Goal: Task Accomplishment & Management: Manage account settings

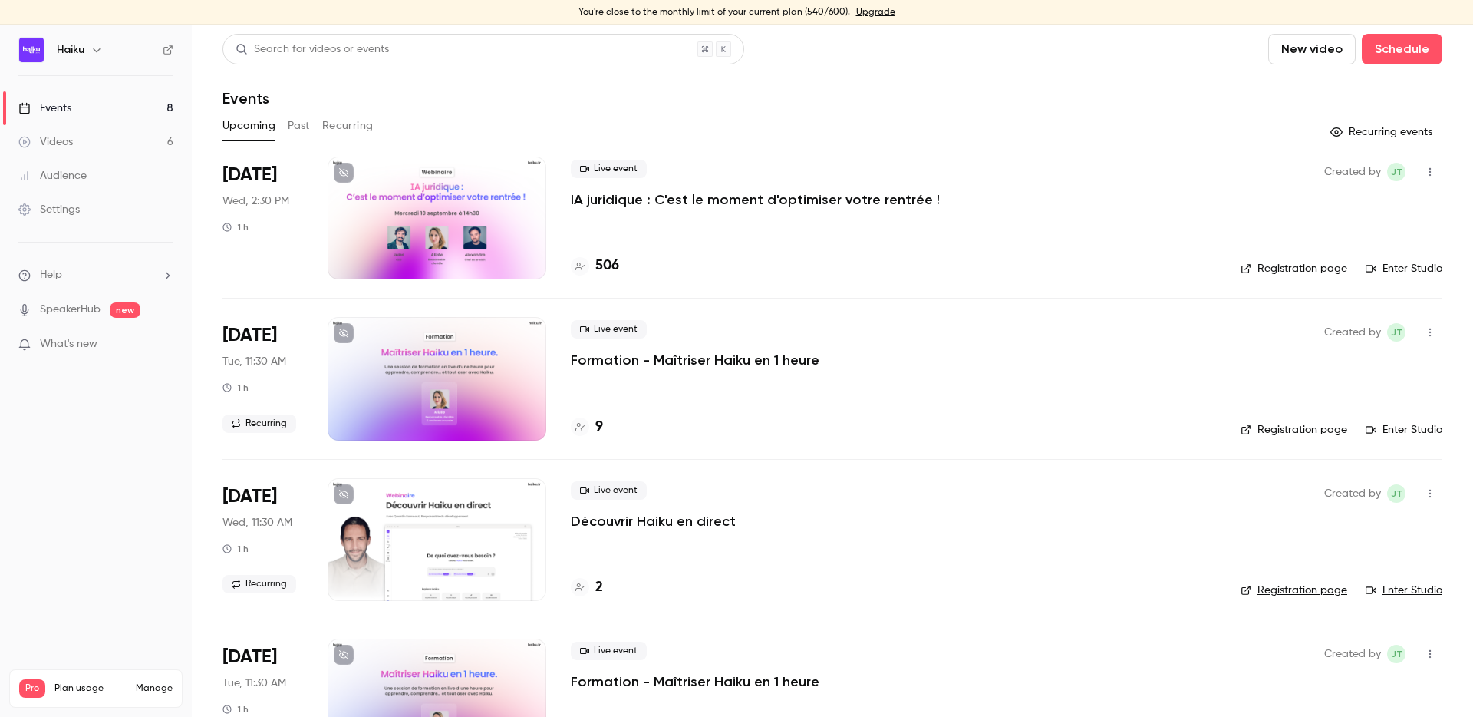
click at [505, 211] on div at bounding box center [437, 218] width 219 height 123
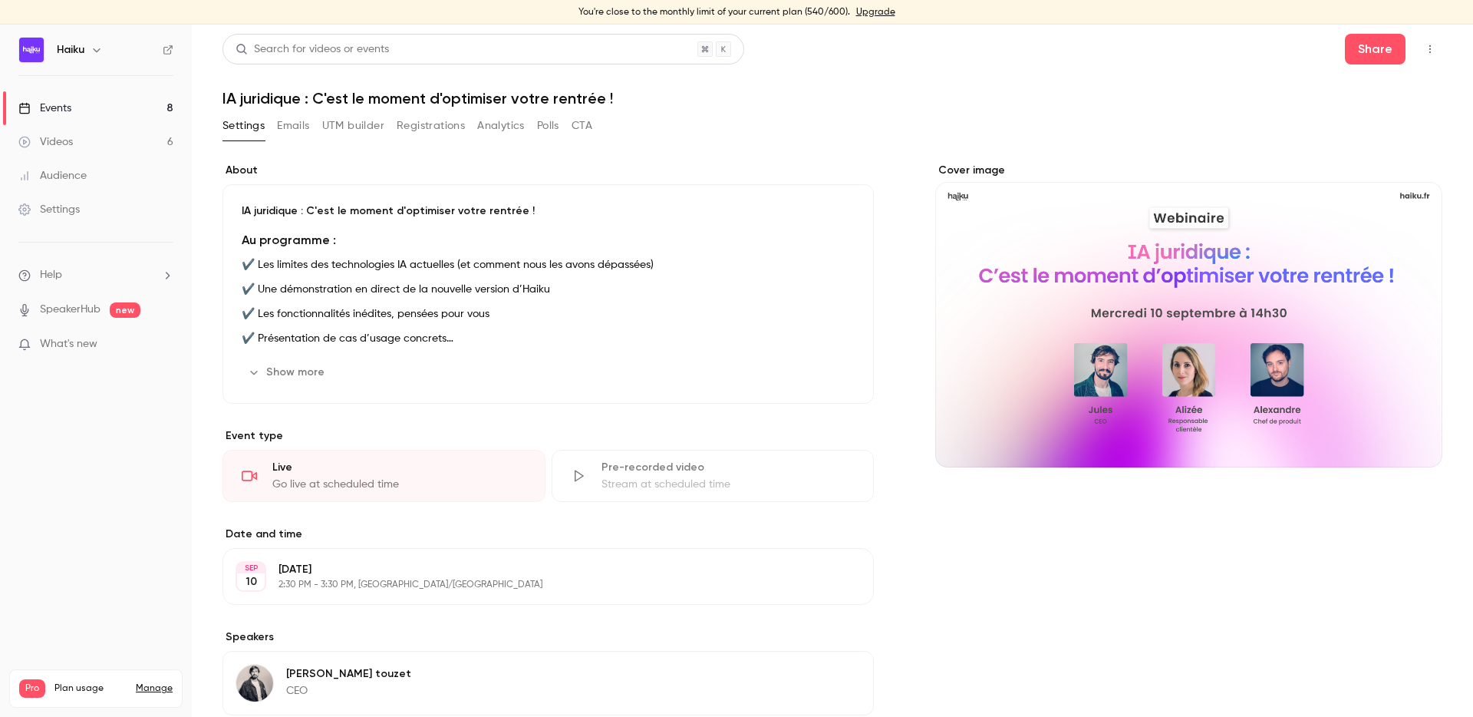
click at [430, 124] on button "Registrations" at bounding box center [431, 126] width 68 height 25
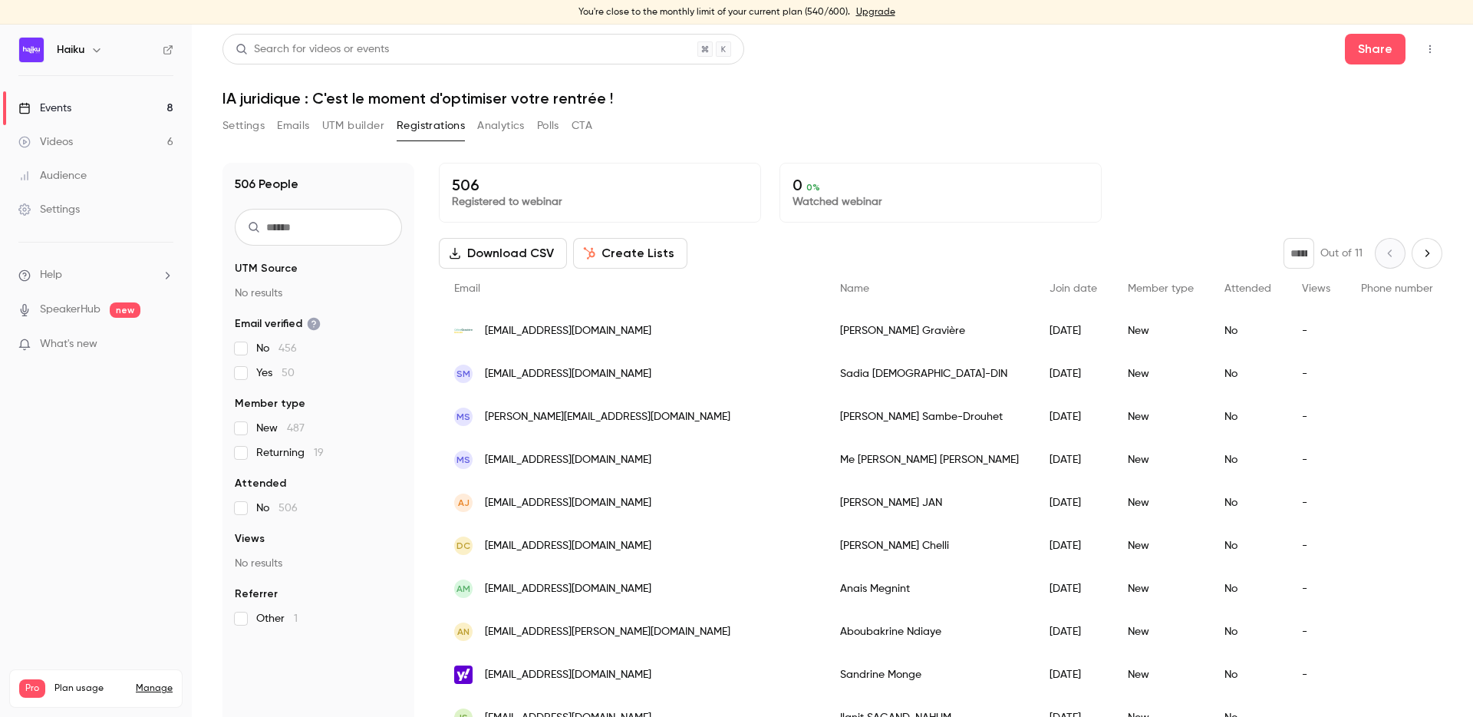
click at [236, 132] on button "Settings" at bounding box center [243, 126] width 42 height 25
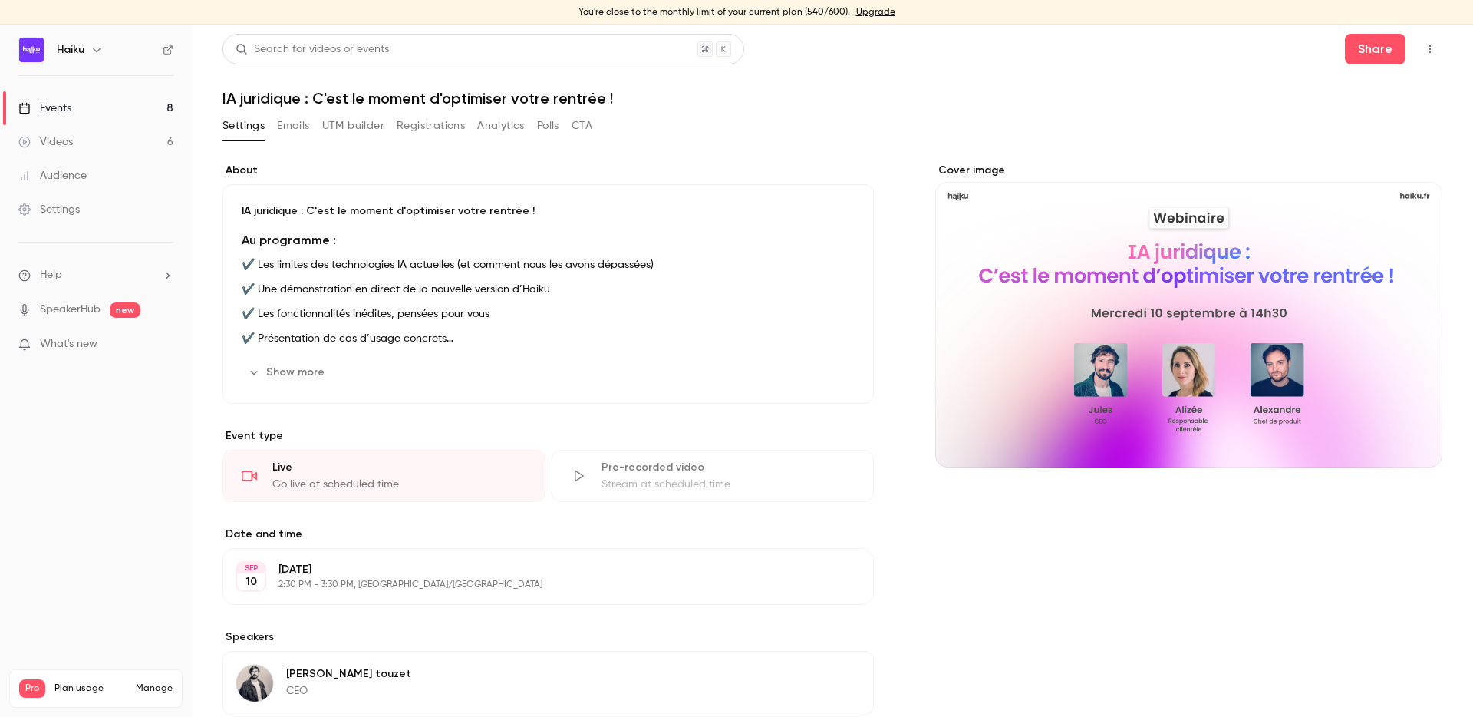
click at [284, 136] on button "Emails" at bounding box center [293, 126] width 32 height 25
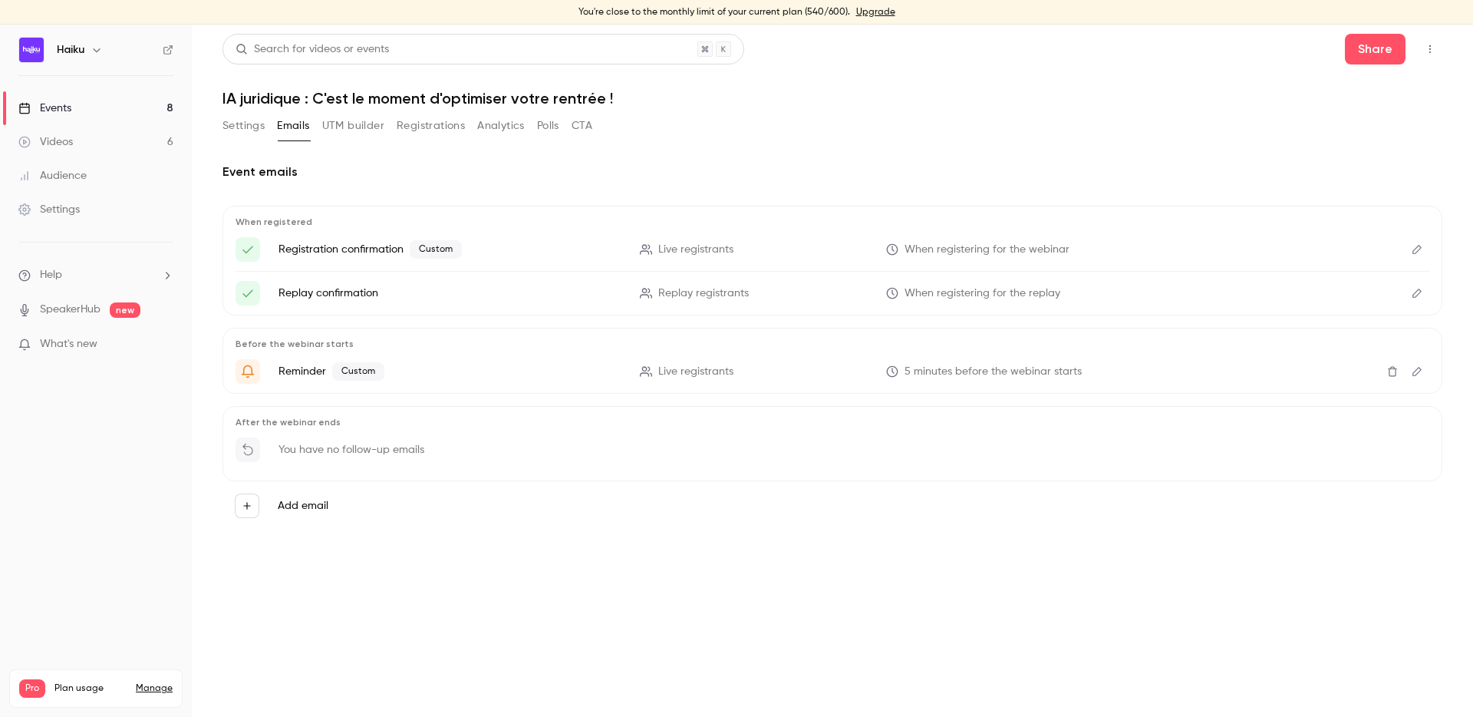
click at [359, 129] on button "UTM builder" at bounding box center [353, 126] width 62 height 25
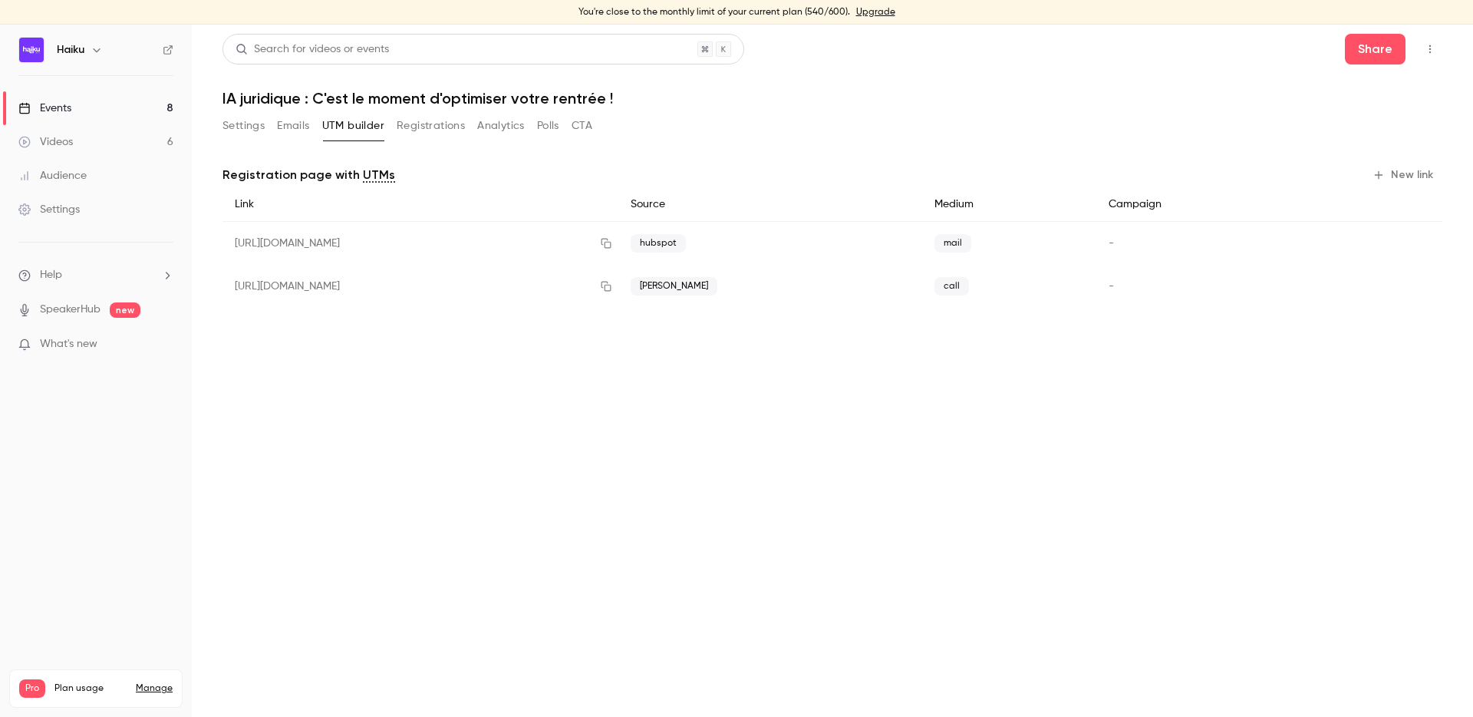
click at [400, 128] on button "Registrations" at bounding box center [431, 126] width 68 height 25
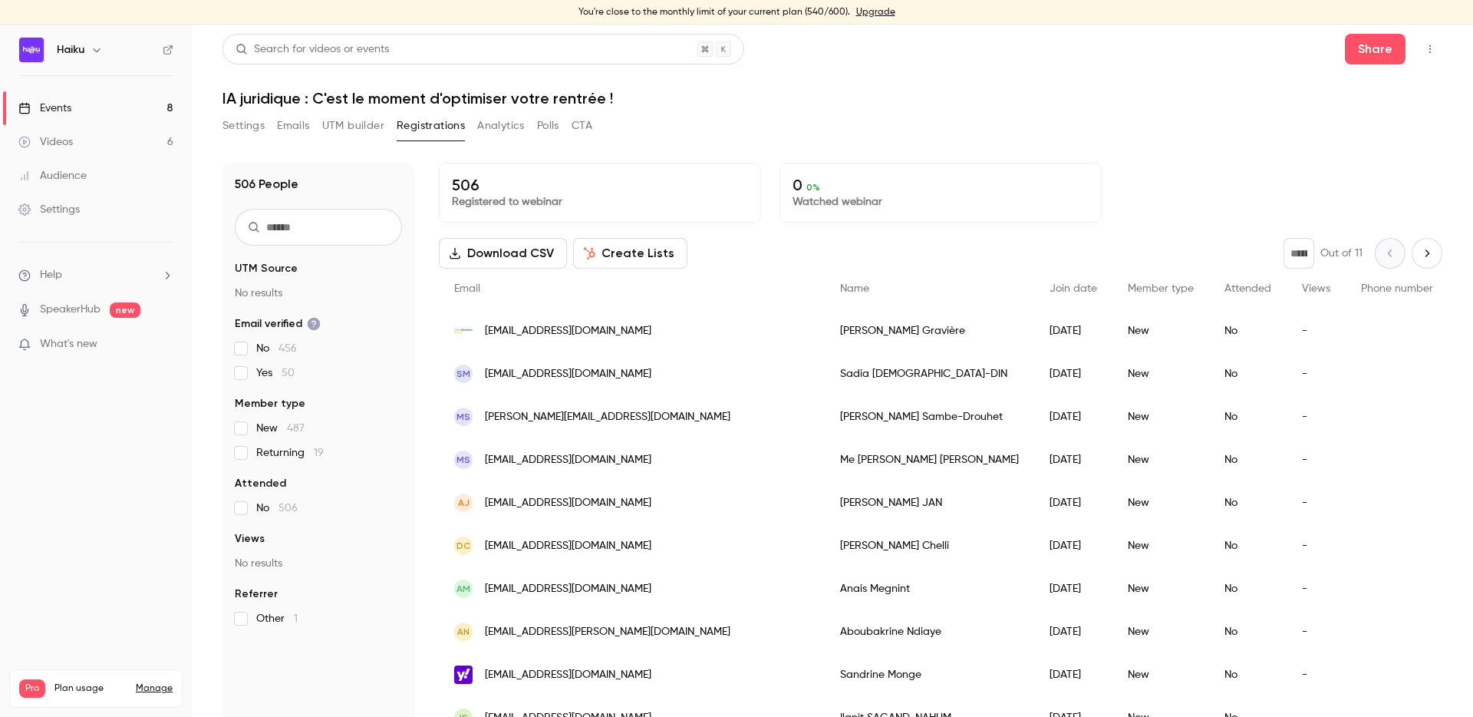
click at [81, 104] on link "Events 8" at bounding box center [96, 108] width 192 height 34
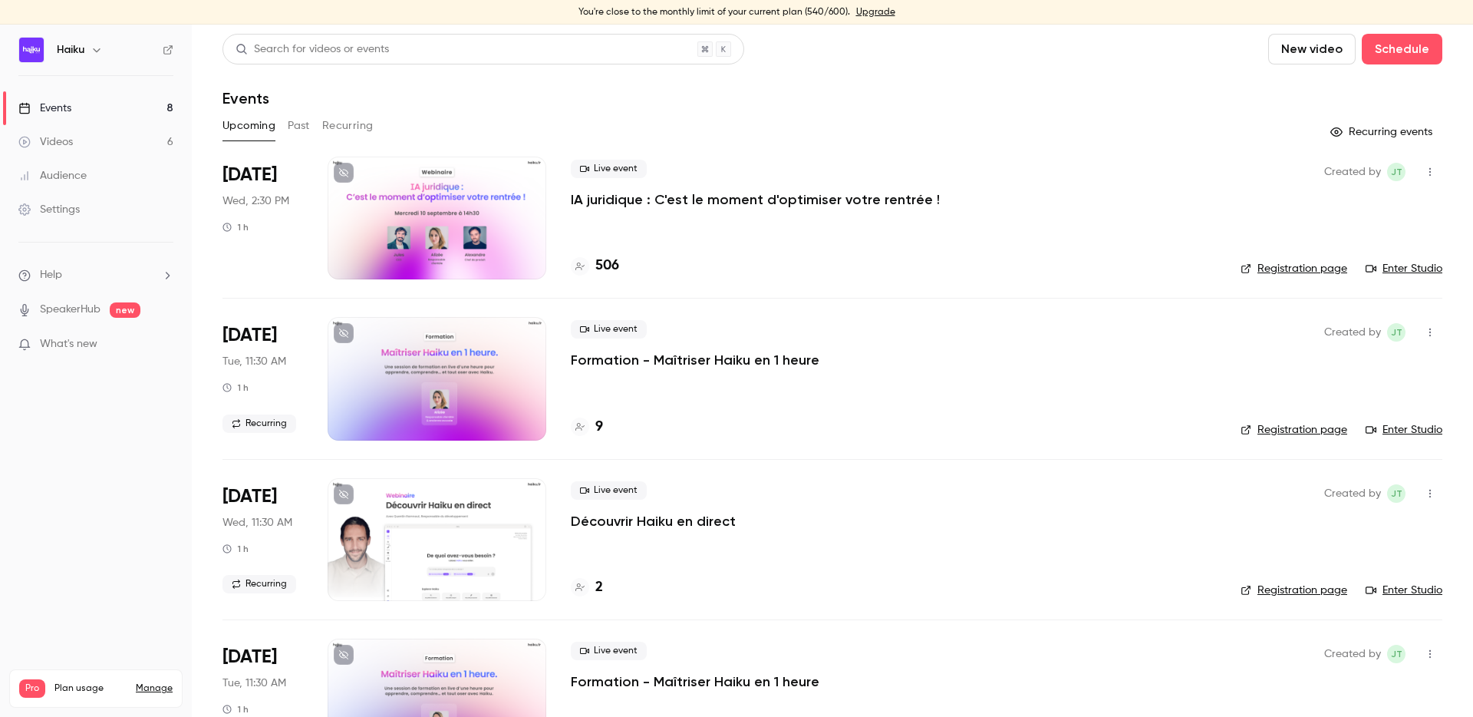
click at [449, 198] on div at bounding box center [437, 218] width 219 height 123
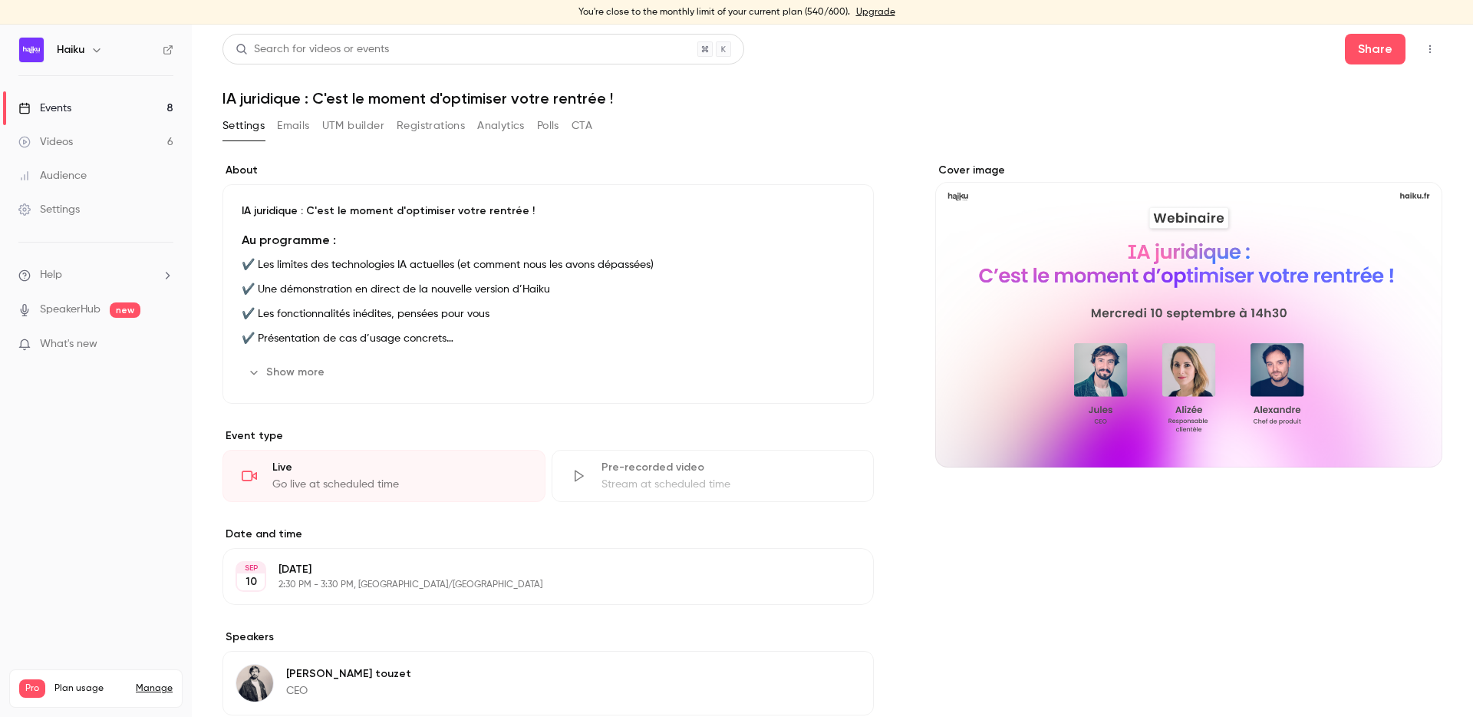
click at [1438, 52] on button "button" at bounding box center [1430, 49] width 25 height 25
click at [1353, 165] on div "Invite to Studio" at bounding box center [1371, 167] width 117 height 15
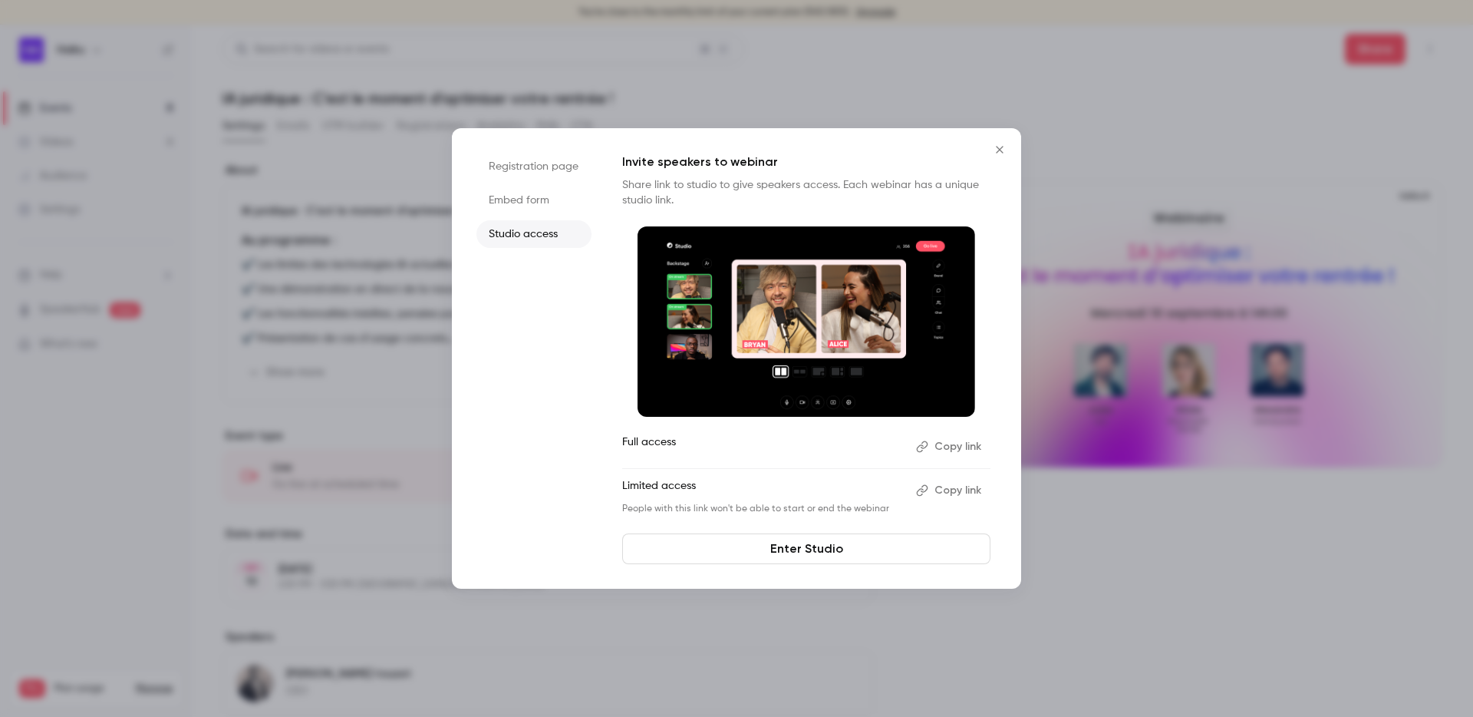
click at [522, 201] on li "Embed form" at bounding box center [533, 200] width 115 height 28
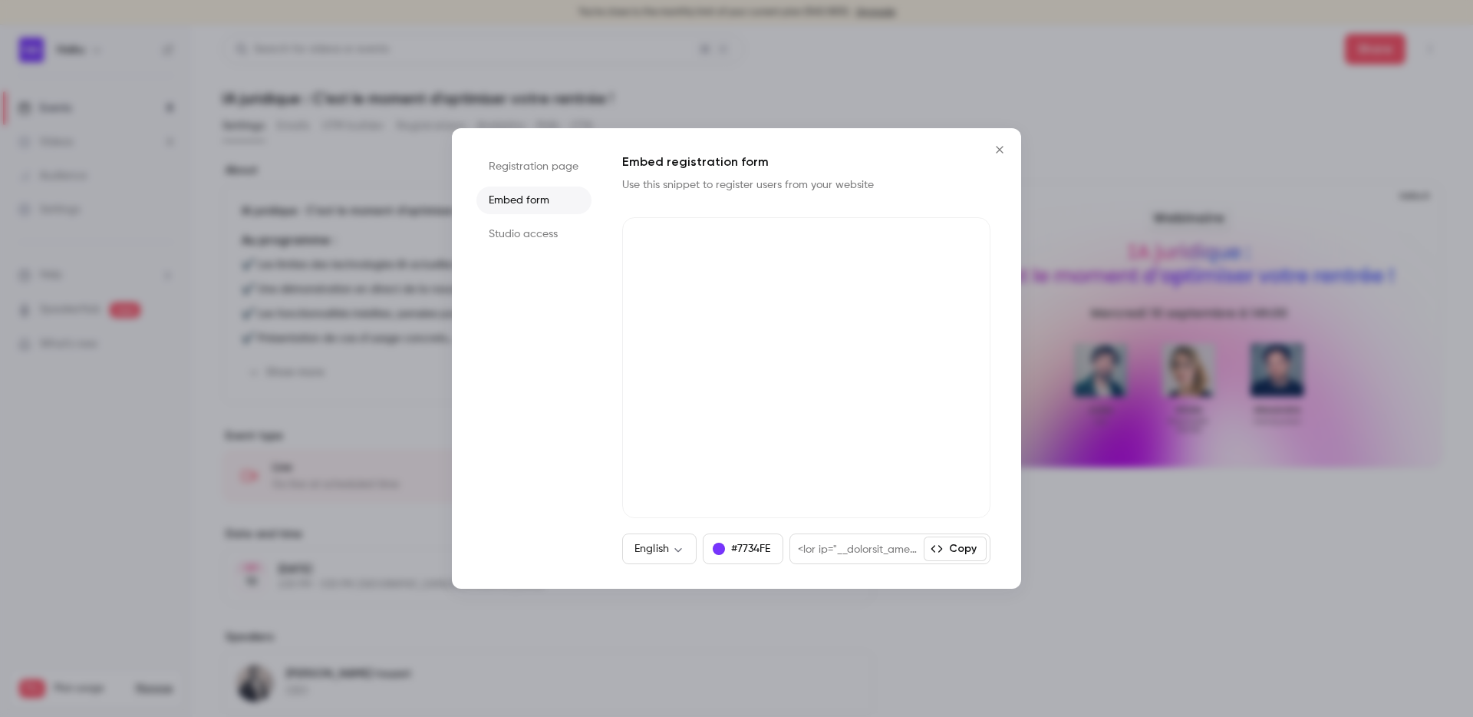
click at [513, 176] on li "Registration page" at bounding box center [533, 167] width 115 height 28
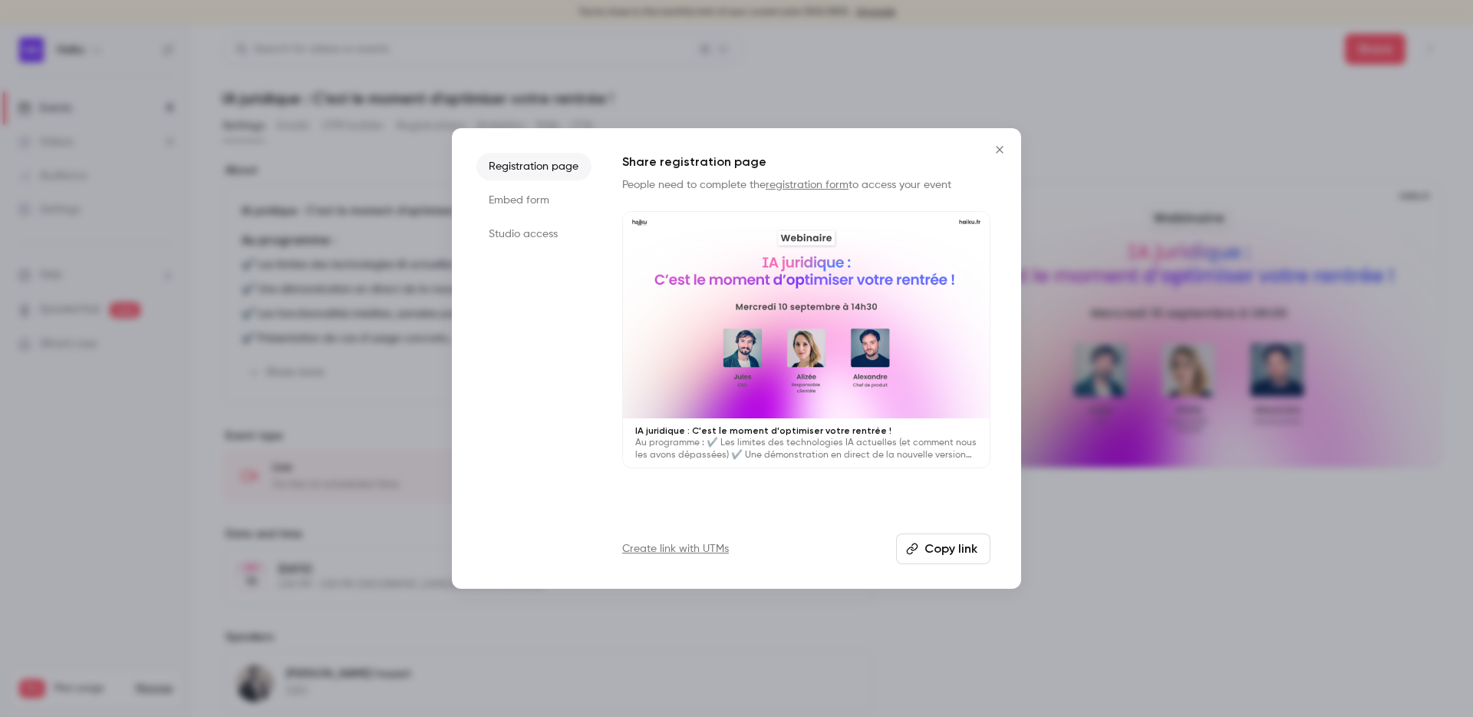
click at [506, 238] on li "Studio access" at bounding box center [533, 234] width 115 height 28
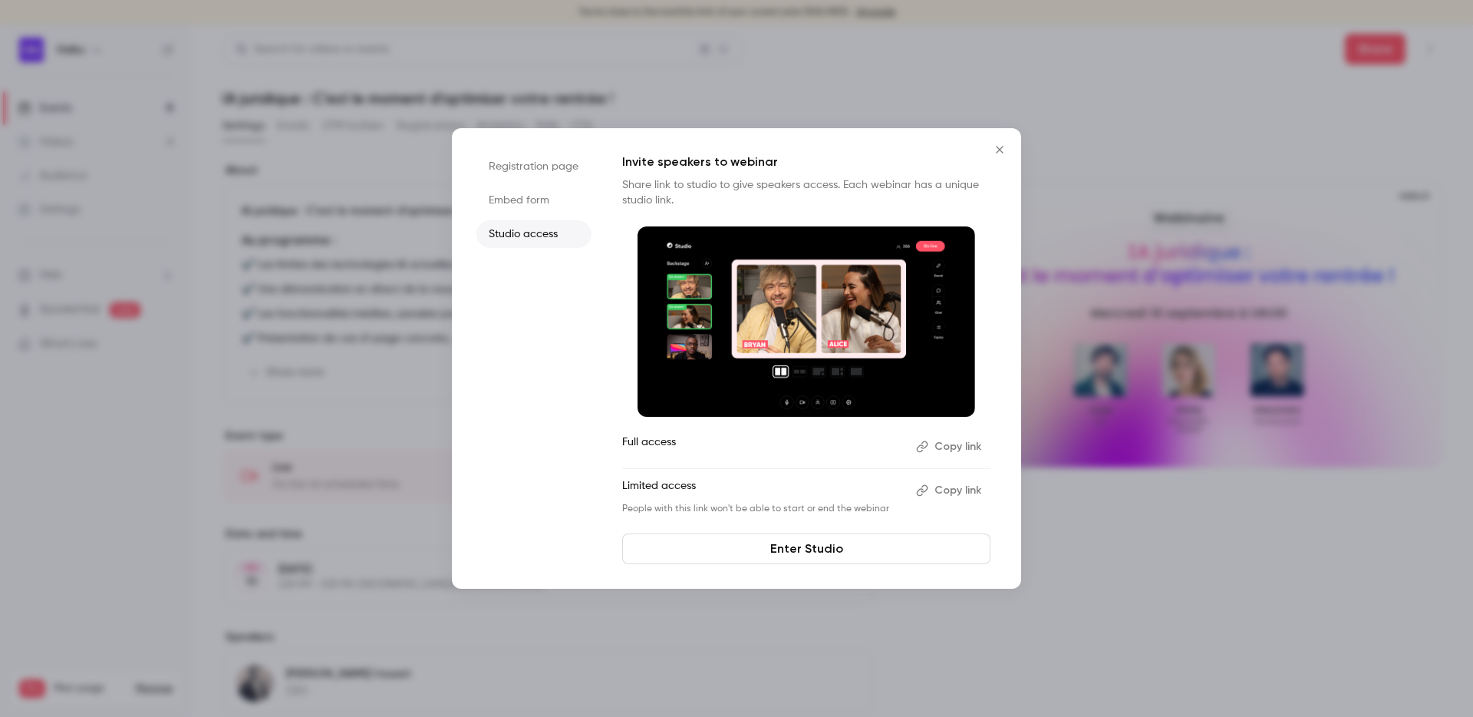
click at [927, 443] on icon "button" at bounding box center [922, 446] width 12 height 12
click at [482, 91] on div at bounding box center [736, 358] width 1473 height 717
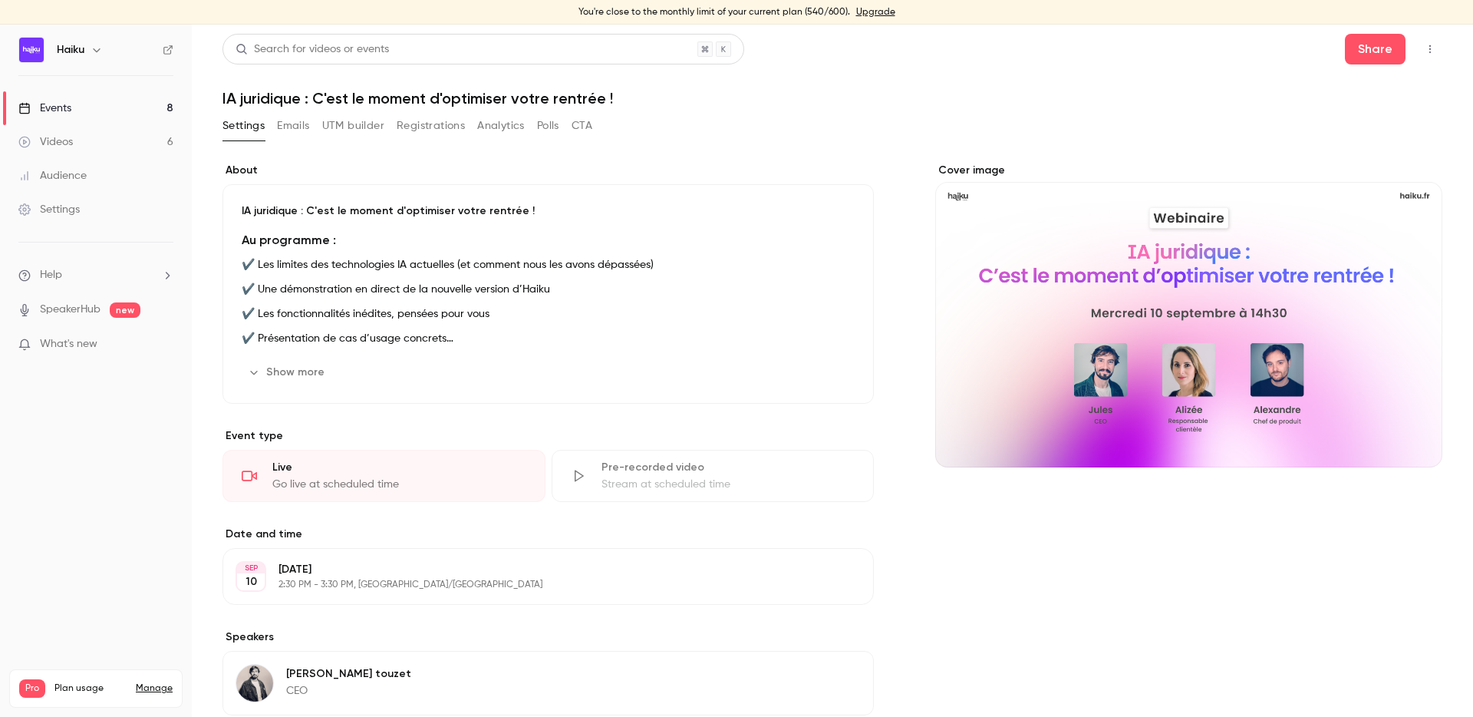
click at [407, 117] on button "Registrations" at bounding box center [431, 126] width 68 height 25
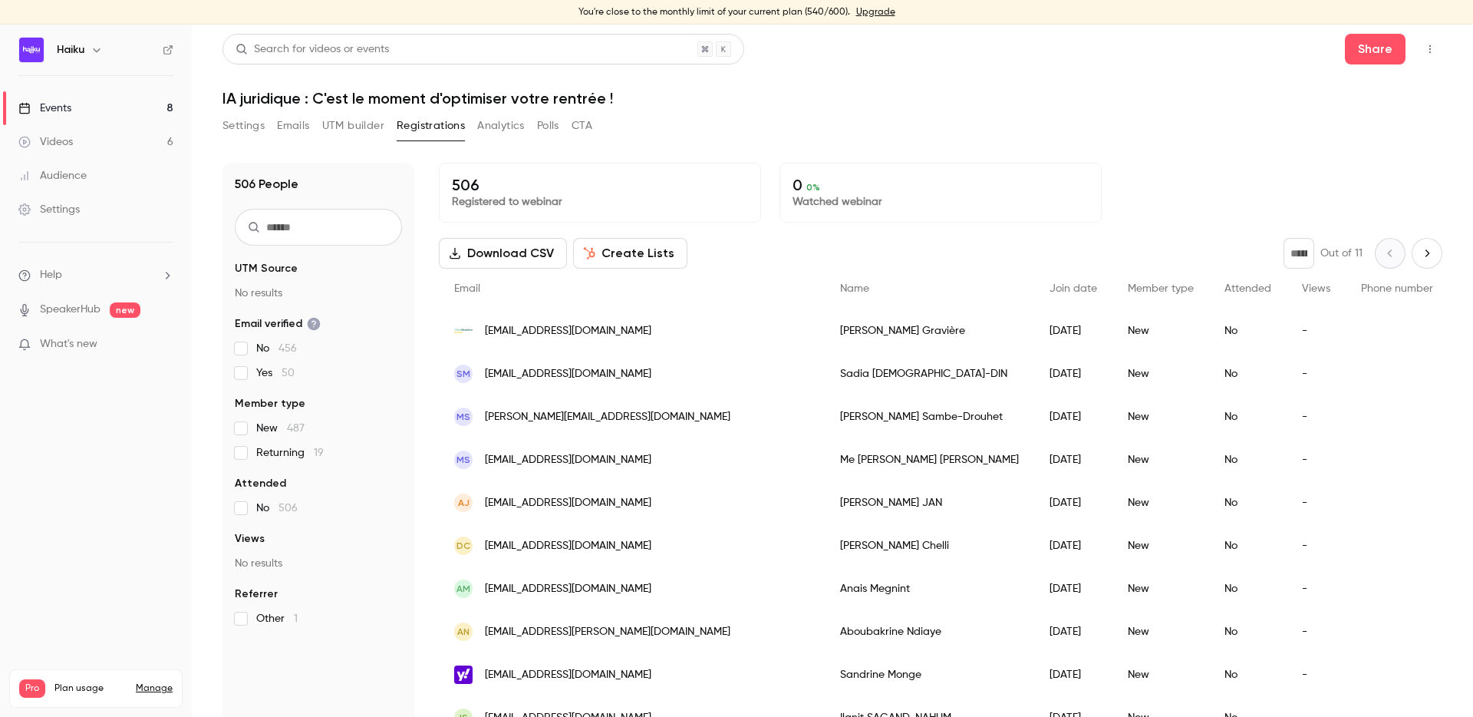
click at [321, 122] on div "Settings Emails UTM builder Registrations Analytics Polls CTA" at bounding box center [407, 126] width 370 height 25
click at [282, 122] on button "Emails" at bounding box center [293, 126] width 32 height 25
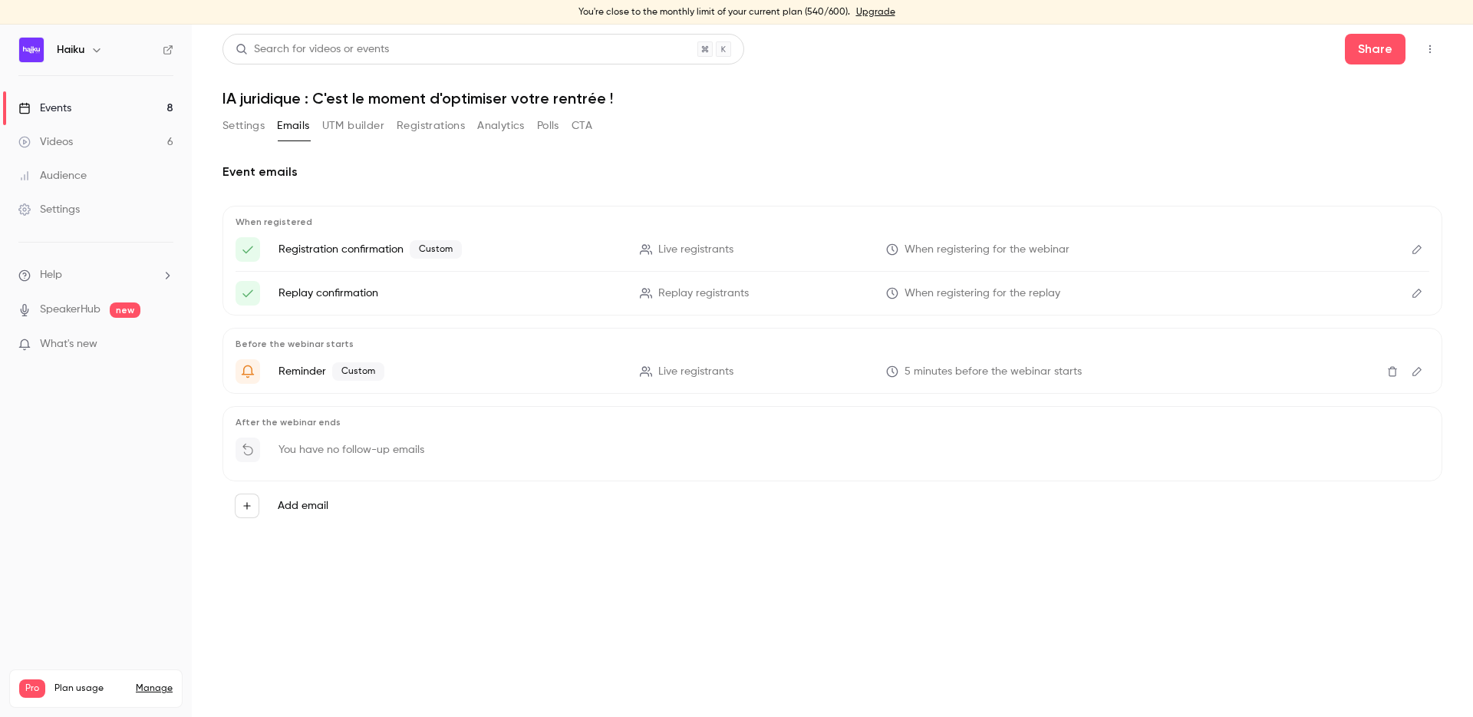
click at [427, 125] on button "Registrations" at bounding box center [431, 126] width 68 height 25
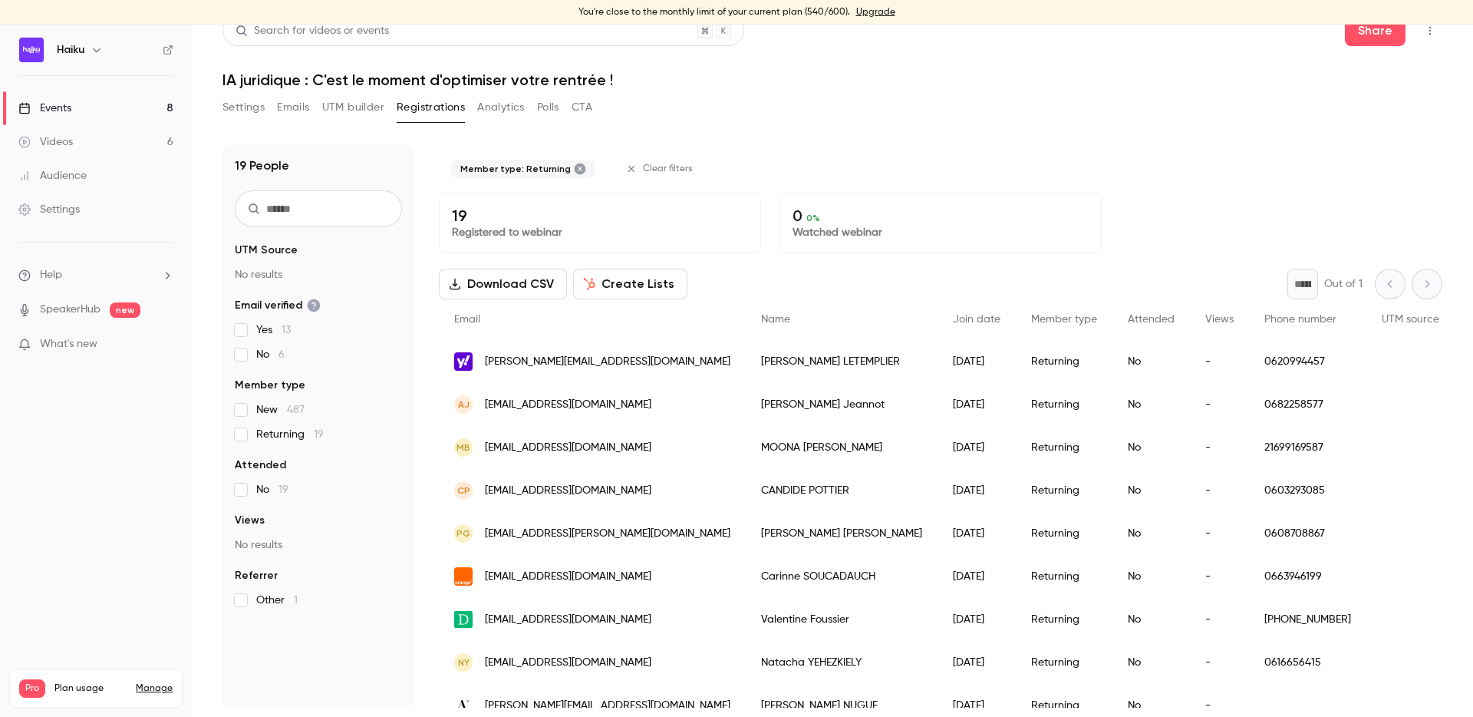
click at [247, 427] on label "Returning 19" at bounding box center [318, 434] width 167 height 15
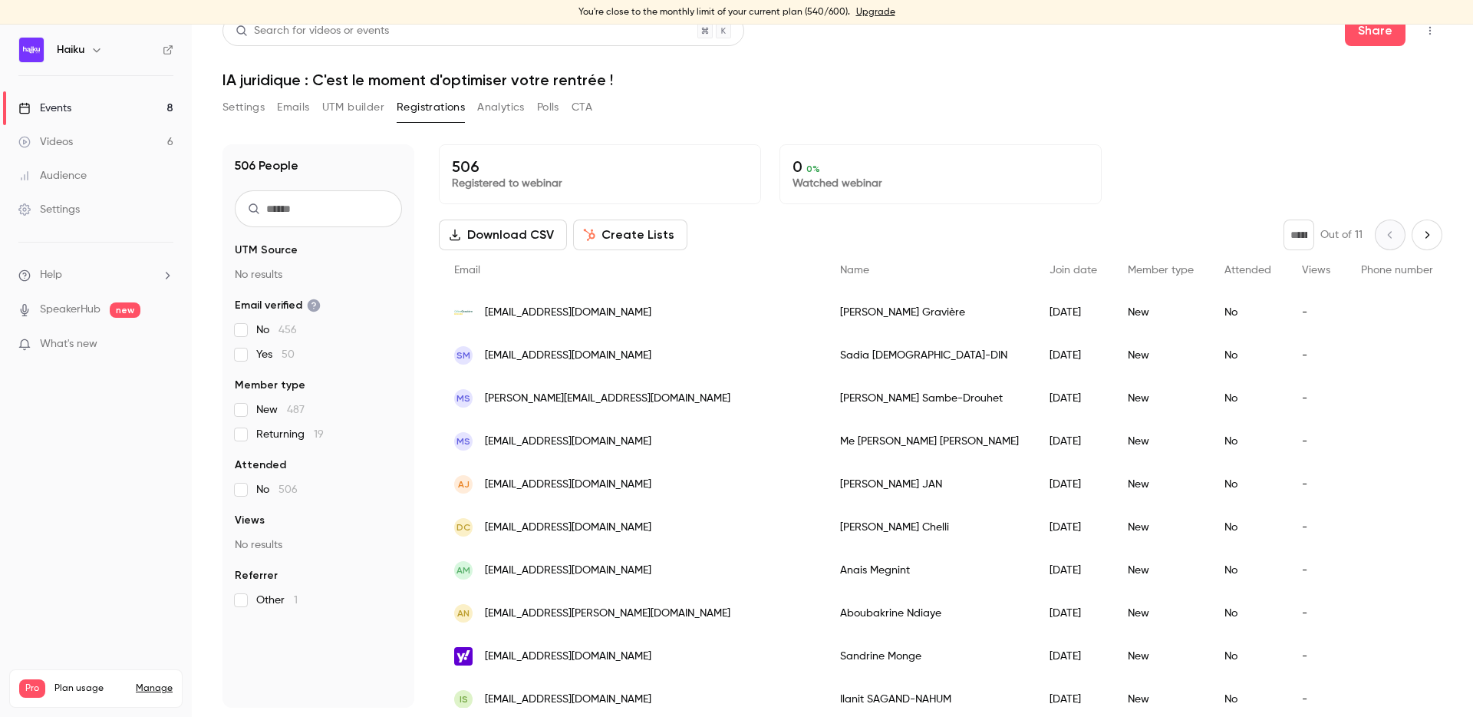
click at [299, 105] on button "Emails" at bounding box center [293, 107] width 32 height 25
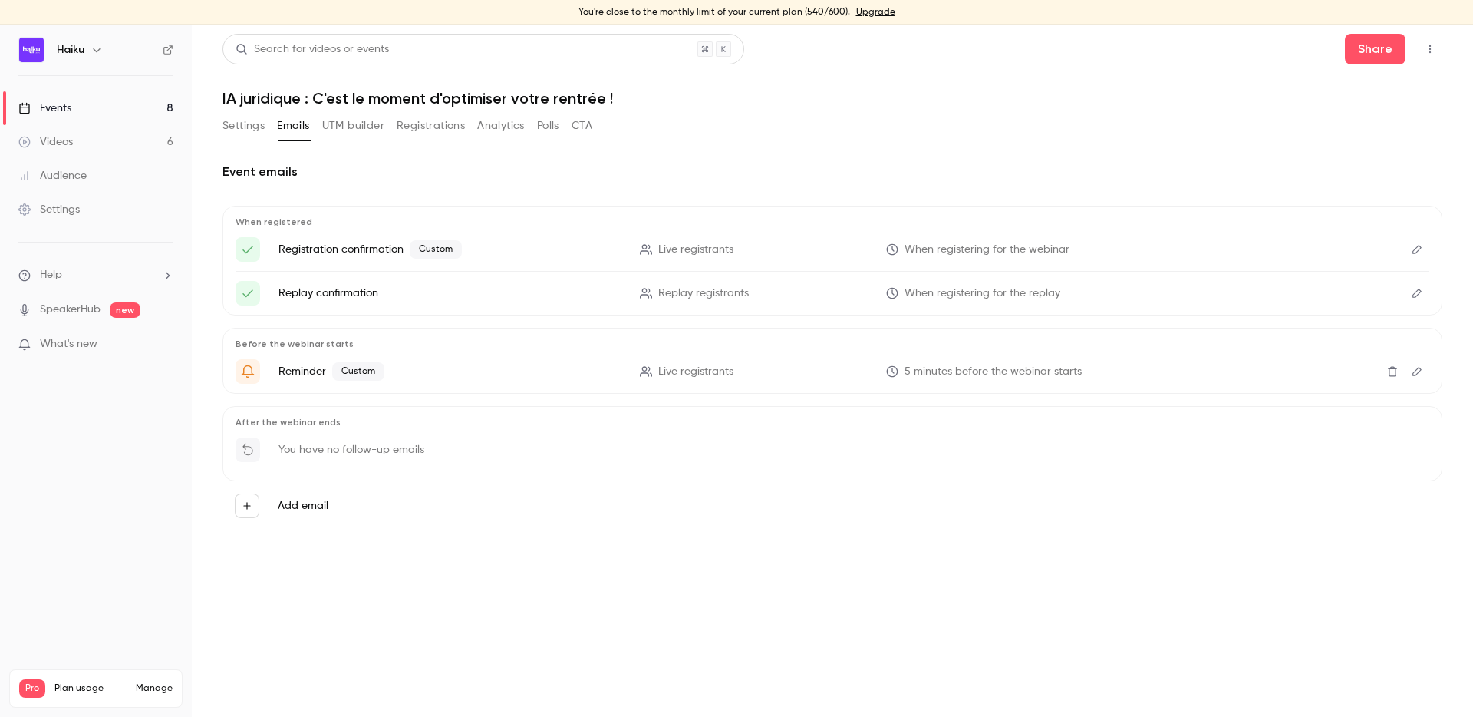
click at [1415, 250] on icon "Edit" at bounding box center [1417, 249] width 12 height 11
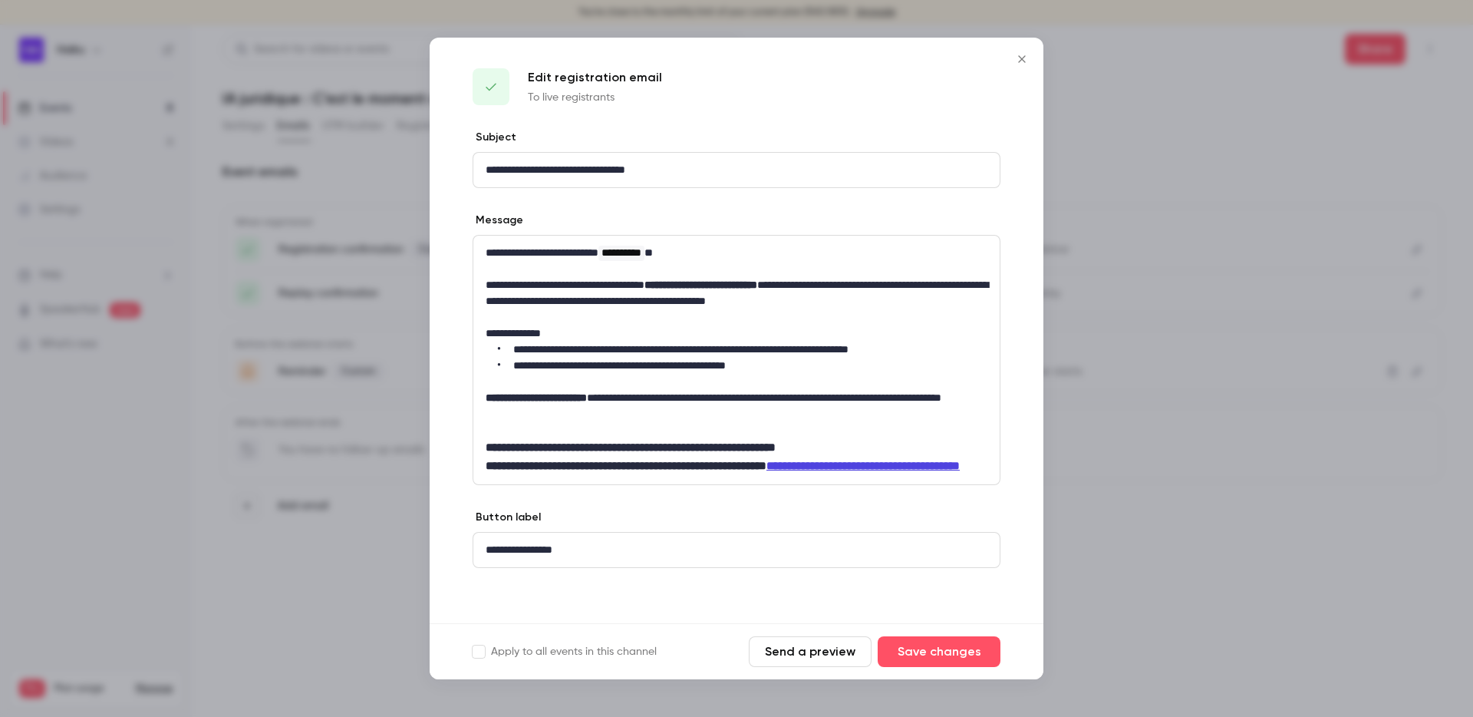
click at [812, 654] on button "Send a preview" at bounding box center [810, 651] width 123 height 31
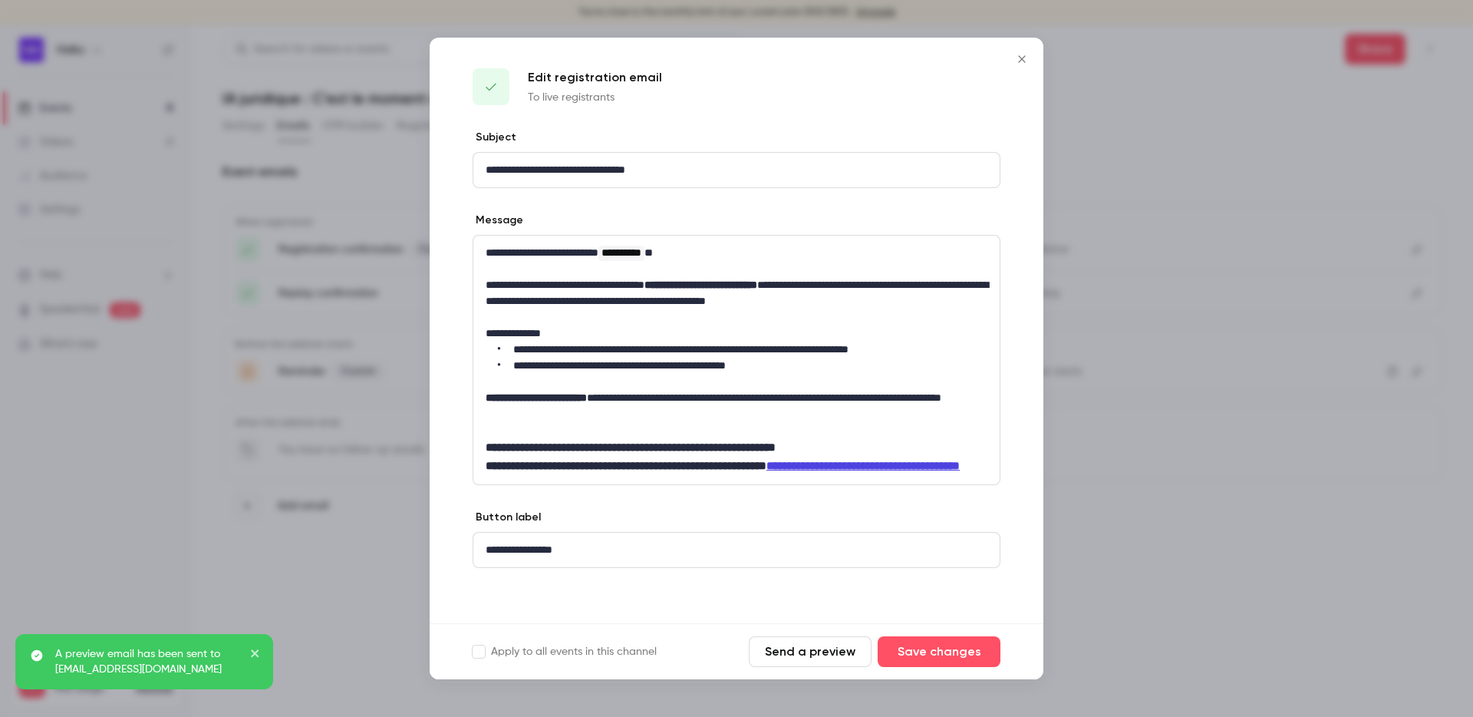
click at [1025, 55] on icon "Close" at bounding box center [1022, 59] width 18 height 12
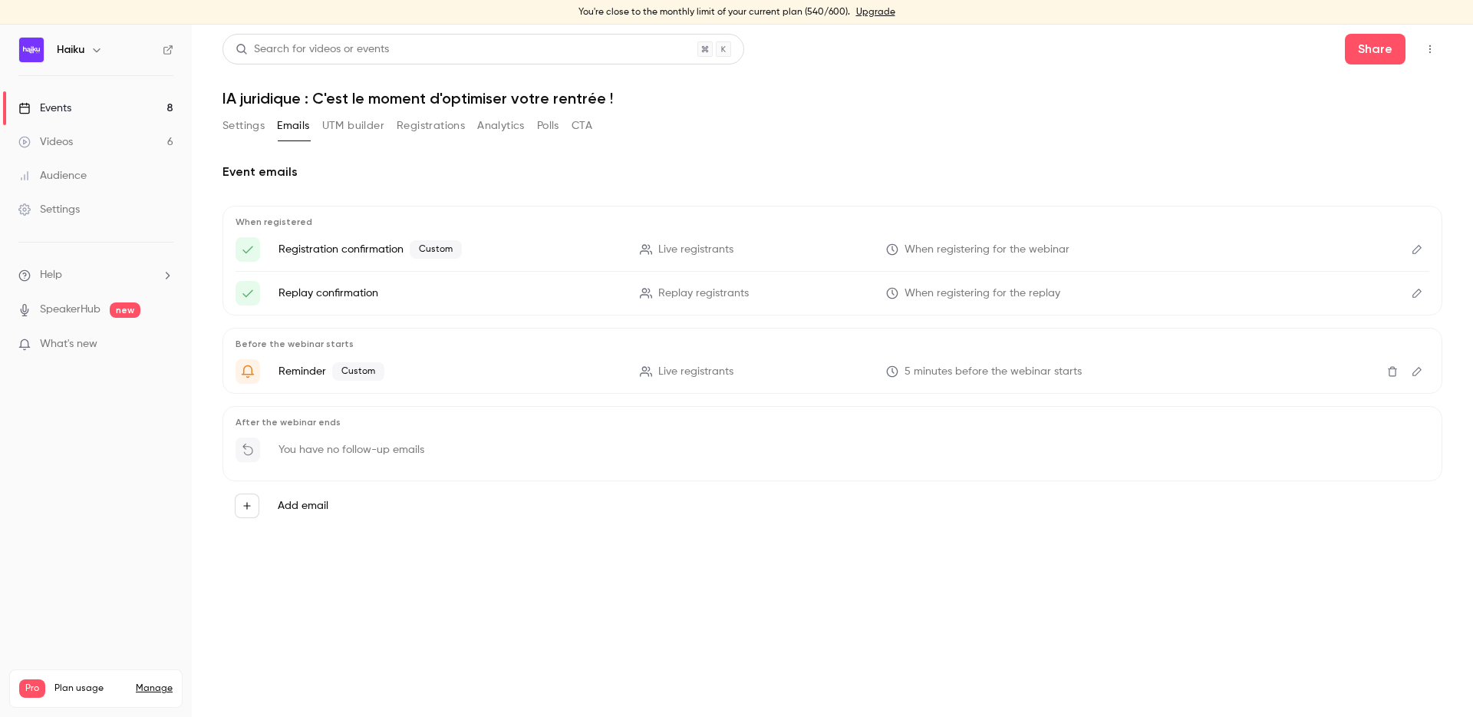
click at [1416, 365] on button "Edit" at bounding box center [1417, 371] width 25 height 25
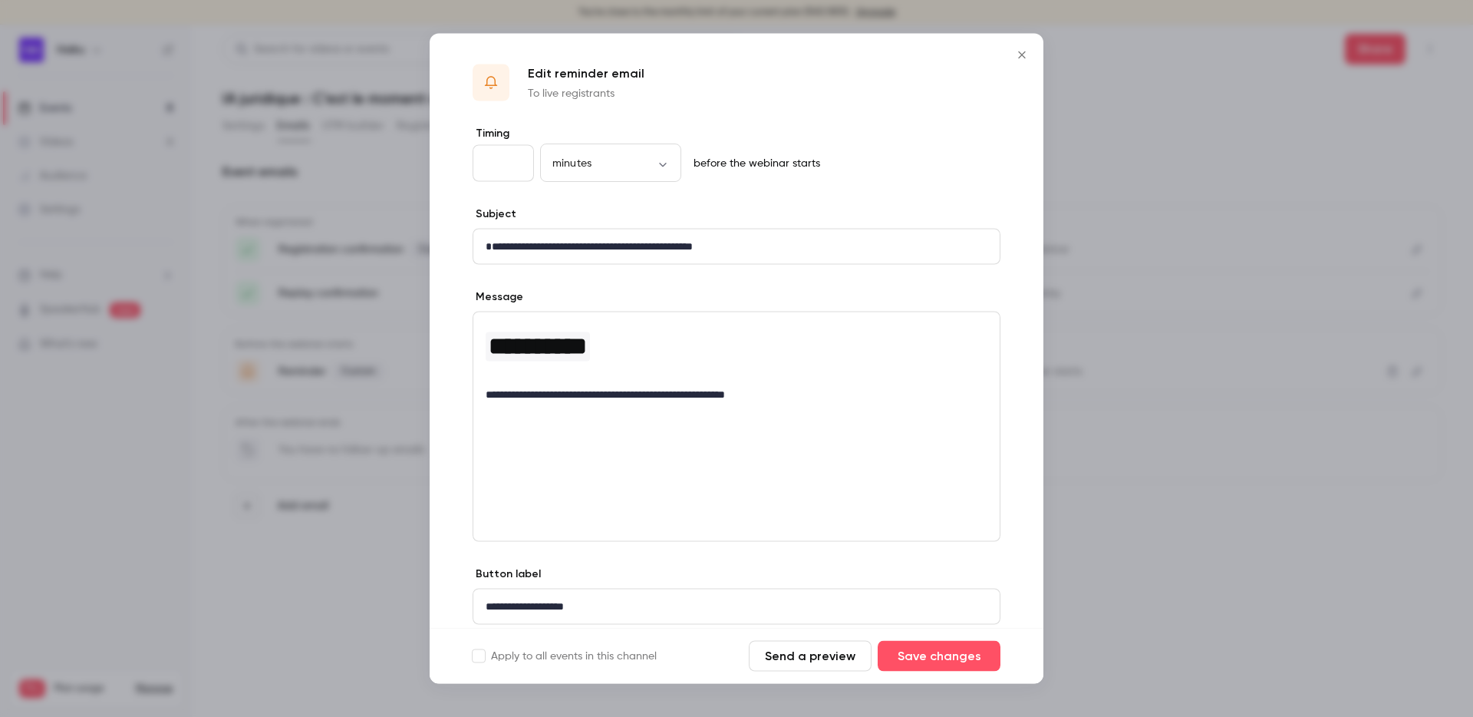
click at [786, 651] on button "Send a preview" at bounding box center [810, 656] width 123 height 31
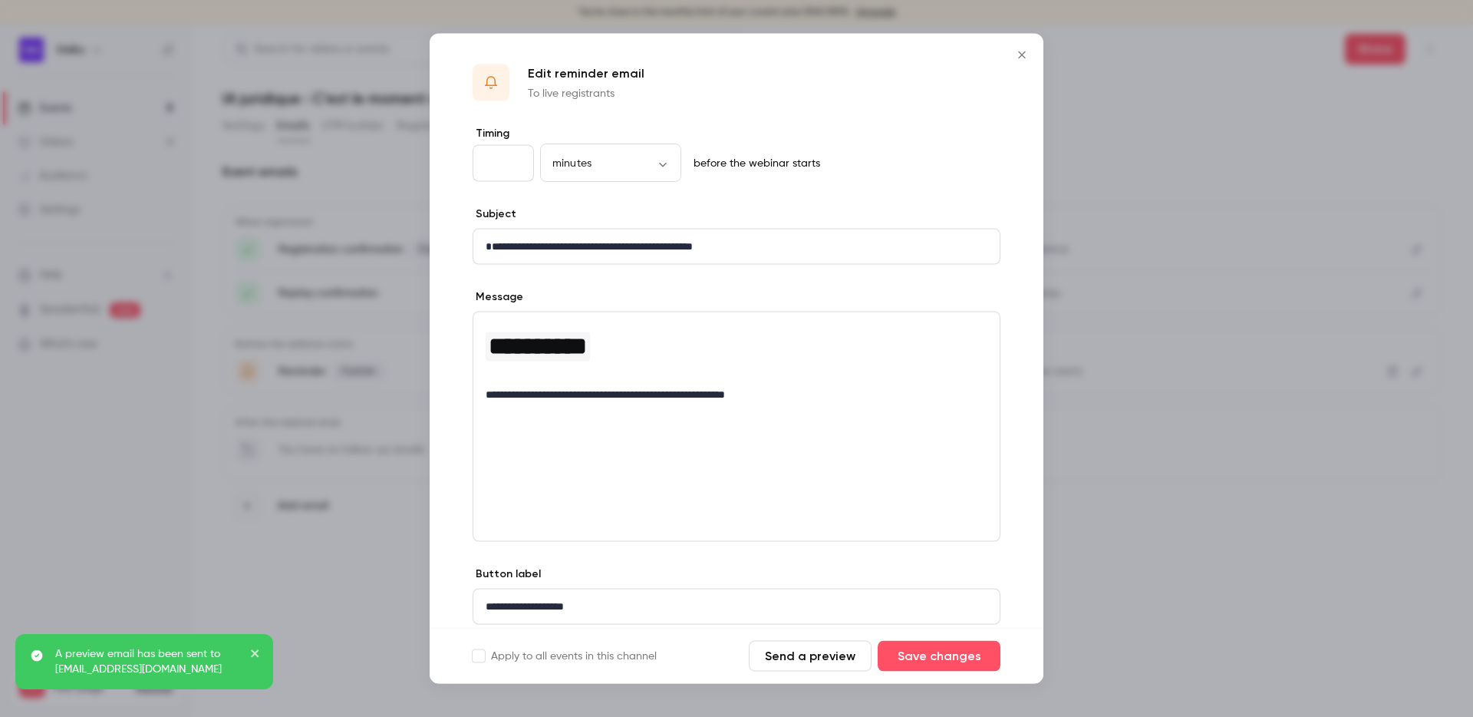
click at [1023, 53] on icon "Close" at bounding box center [1022, 55] width 18 height 12
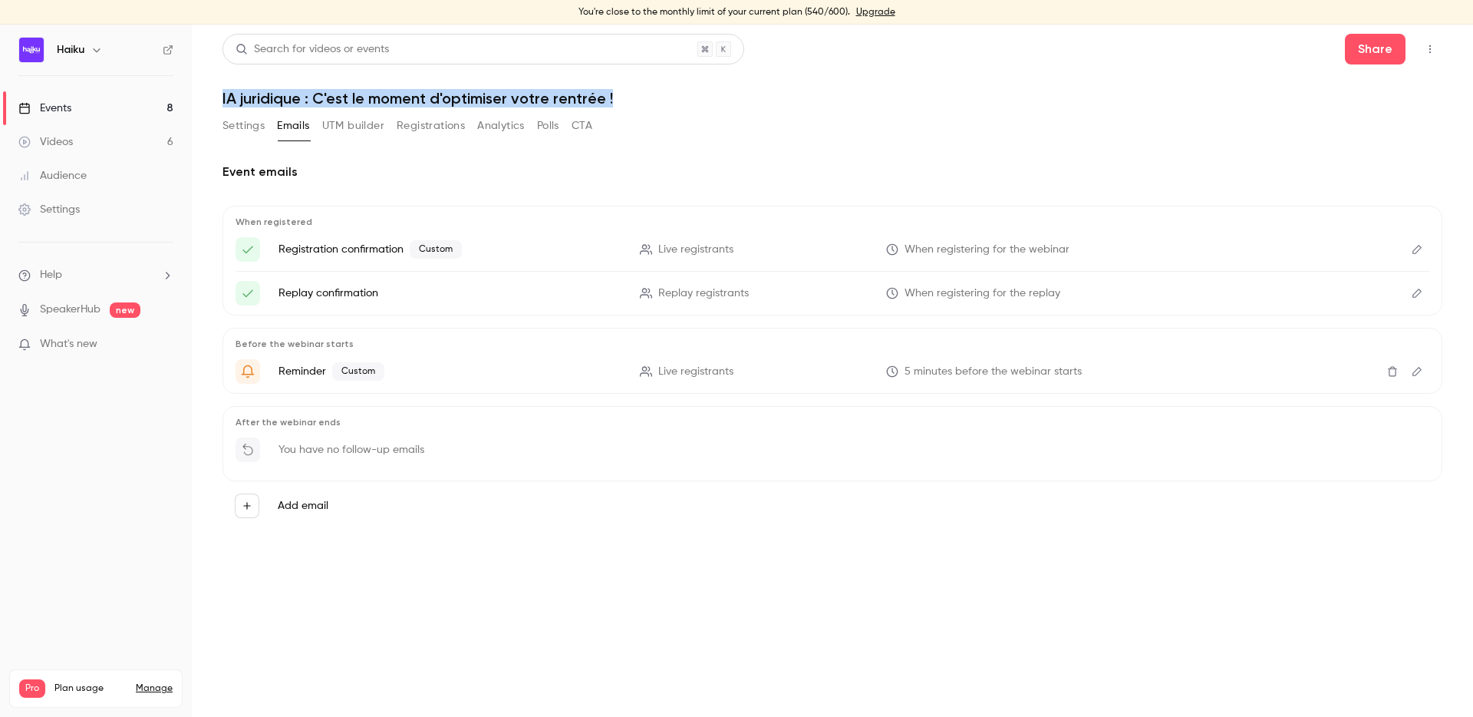
drag, startPoint x: 216, startPoint y: 86, endPoint x: 717, endPoint y: 91, distance: 501.0
click at [717, 91] on main "Search for videos or events Share IA juridique : C'est le moment d'optimiser vo…" at bounding box center [832, 371] width 1281 height 692
copy h1 "IA juridique : C'est le moment d'optimiser votre rentrée !"
click at [58, 107] on div "Events" at bounding box center [44, 108] width 53 height 15
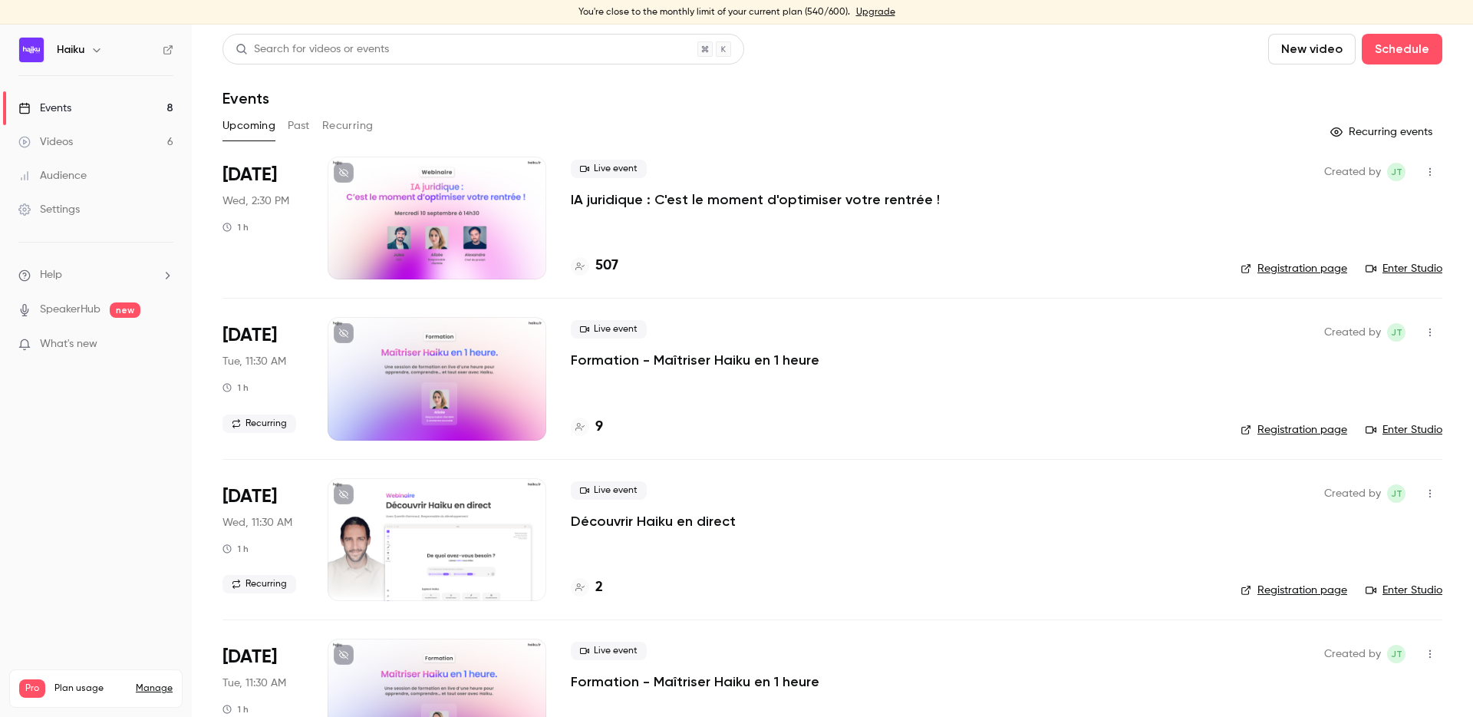
click at [409, 208] on div at bounding box center [437, 218] width 219 height 123
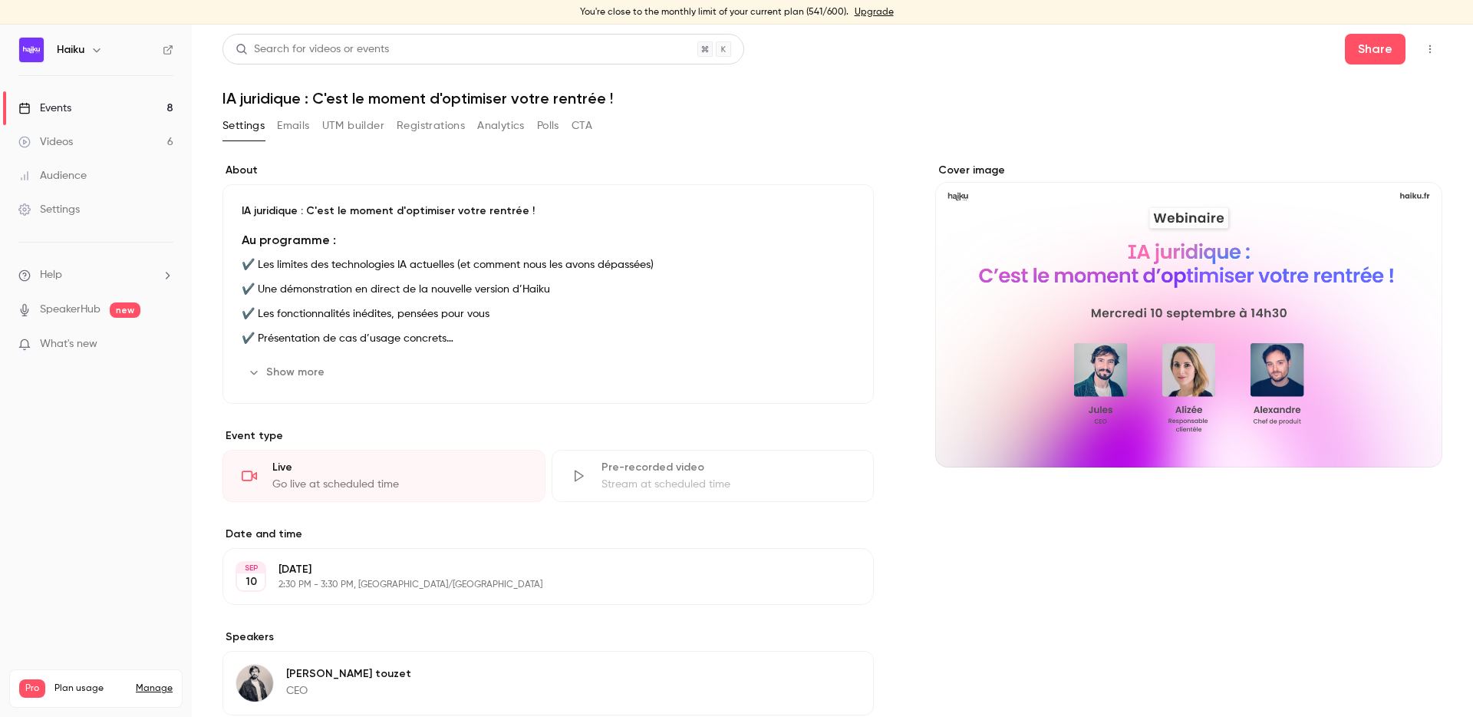
click at [1191, 51] on div "Search for videos or events Share" at bounding box center [832, 49] width 1220 height 31
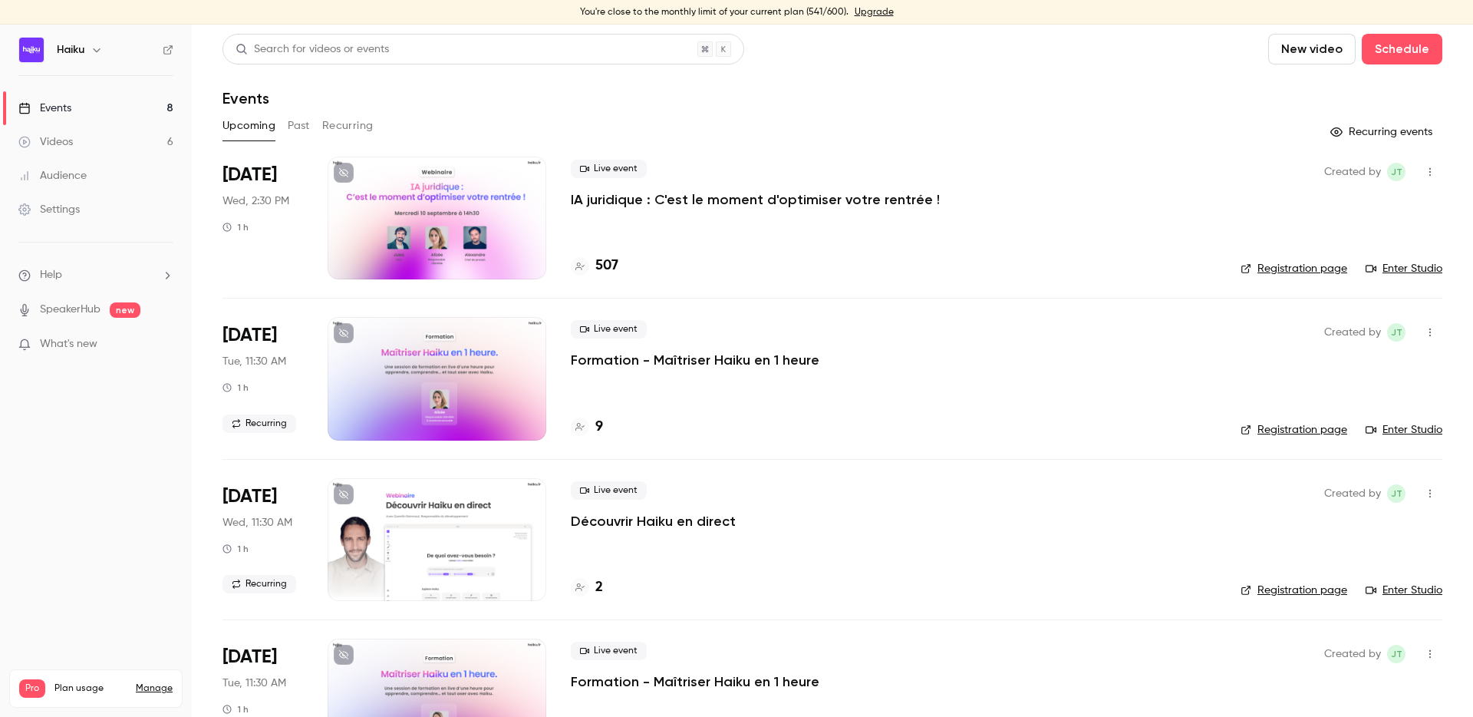
click at [425, 209] on div at bounding box center [437, 218] width 219 height 123
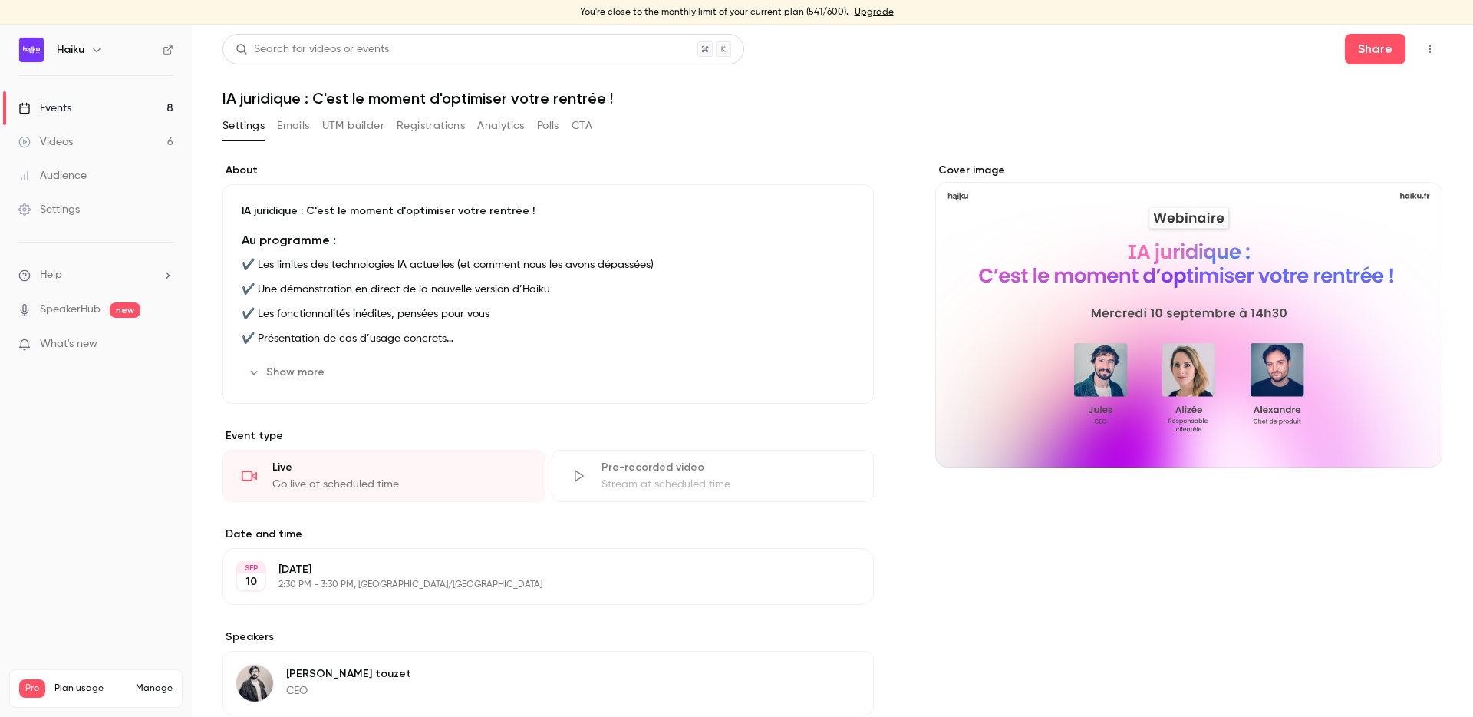
click at [414, 124] on button "Registrations" at bounding box center [431, 126] width 68 height 25
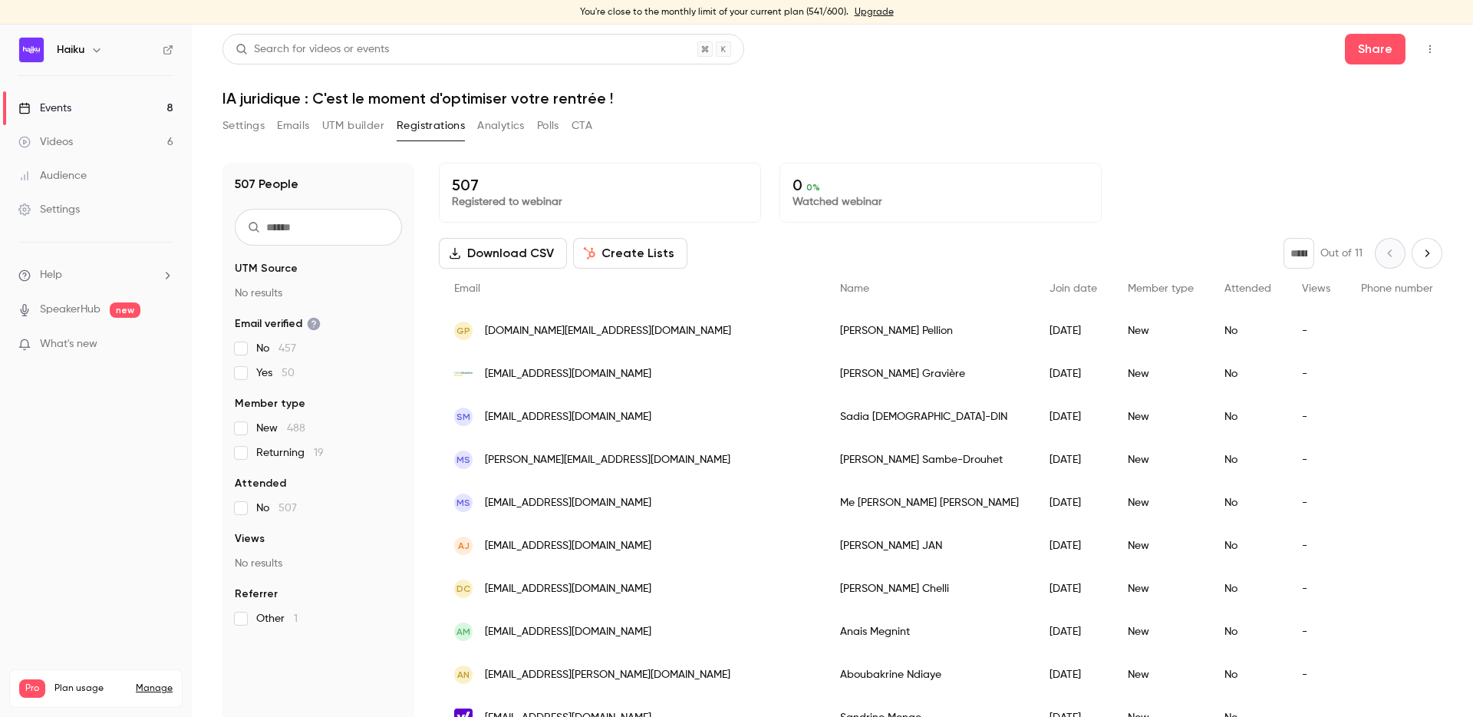
click at [275, 125] on div "Settings Emails UTM builder Registrations Analytics Polls CTA" at bounding box center [407, 126] width 370 height 25
click at [282, 124] on button "Emails" at bounding box center [293, 126] width 32 height 25
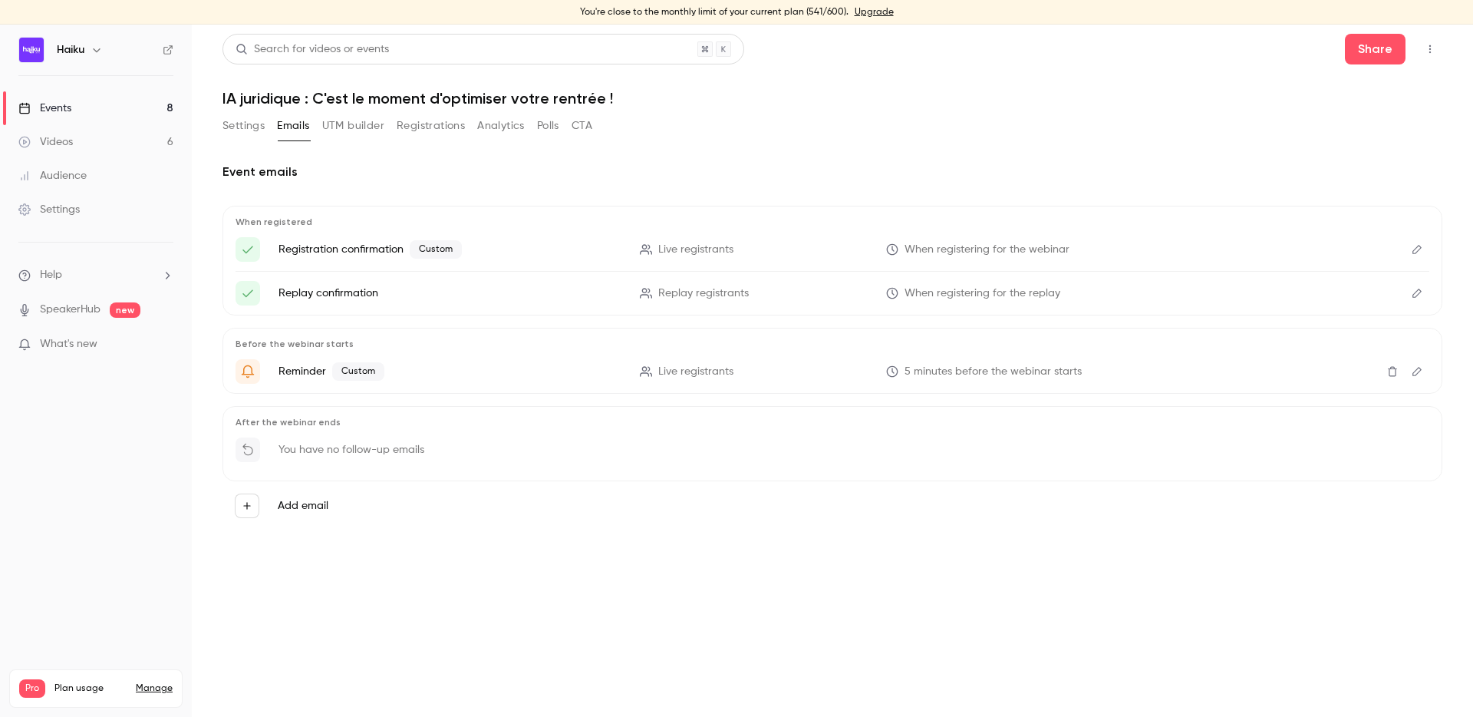
click at [1413, 371] on icon "Edit" at bounding box center [1417, 371] width 12 height 11
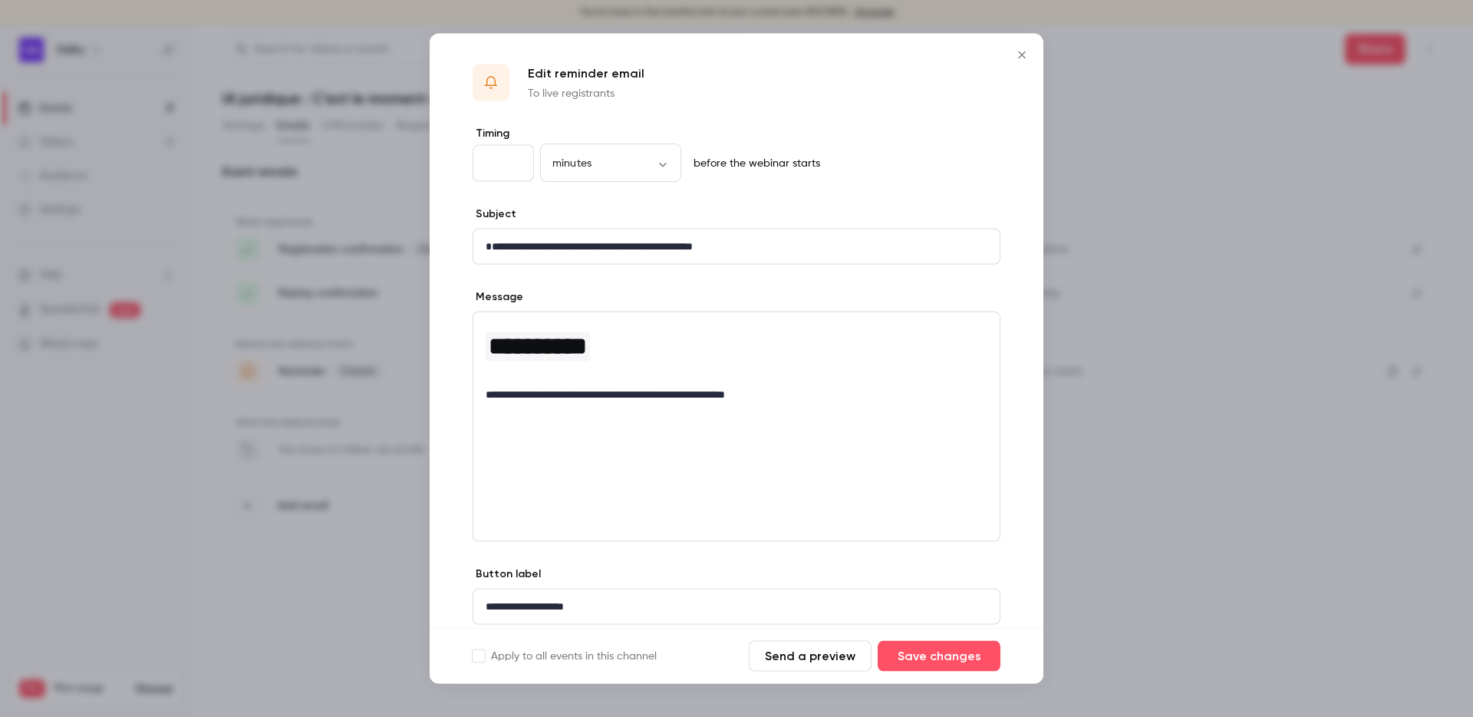
click at [489, 253] on p "**********" at bounding box center [737, 247] width 502 height 16
click at [902, 654] on button "Save changes" at bounding box center [939, 656] width 123 height 31
